Goal: Task Accomplishment & Management: Manage account settings

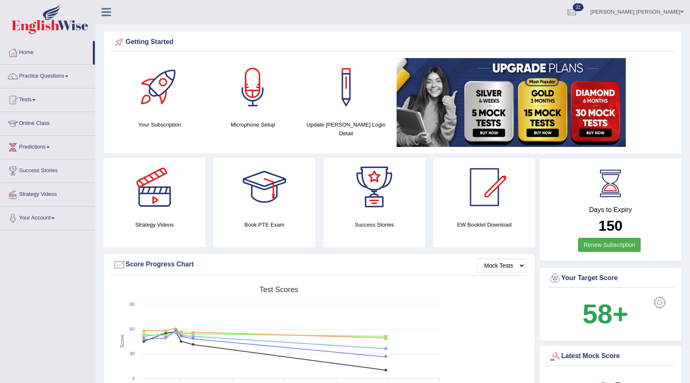
click at [654, 9] on link "Prabh Simran Singh" at bounding box center [638, 11] width 106 height 22
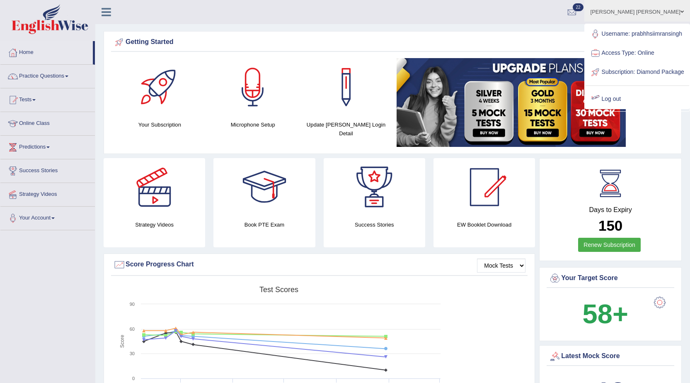
click at [627, 109] on link "Log out" at bounding box center [638, 99] width 104 height 19
